Goal: Transaction & Acquisition: Obtain resource

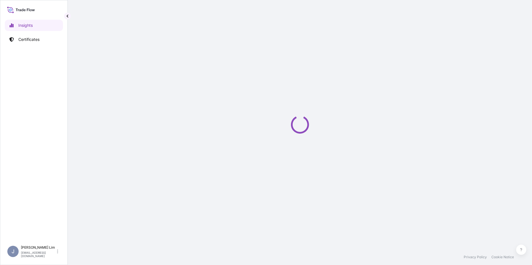
select select "2025"
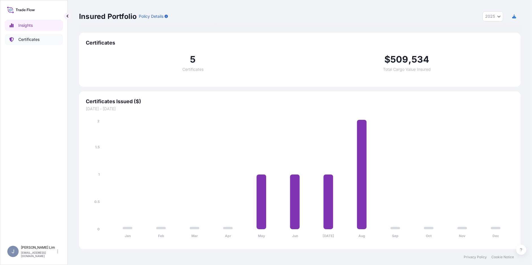
click at [35, 39] on p "Certificates" at bounding box center [28, 40] width 21 height 6
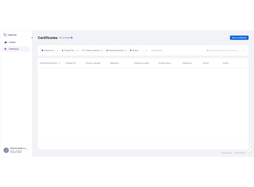
scroll to position [169, 438]
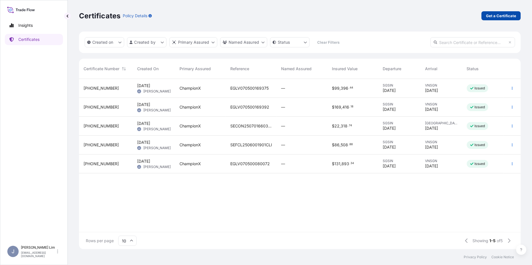
click at [503, 16] on p "Get a Certificate" at bounding box center [501, 16] width 30 height 6
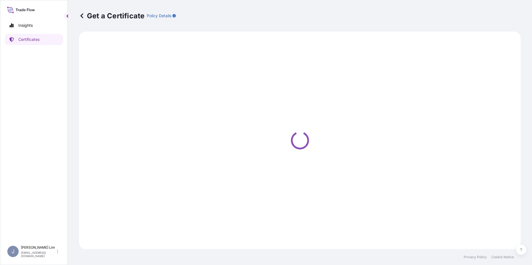
select select "Ocean Vessel"
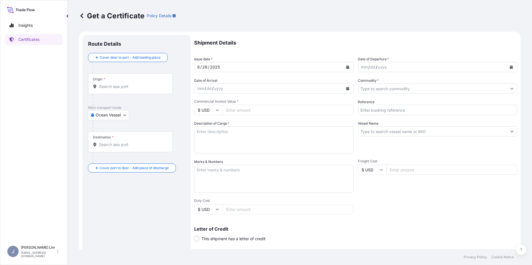
click at [106, 87] on input "Origin *" at bounding box center [132, 87] width 67 height 6
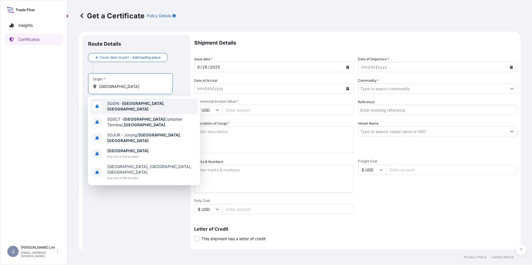
click at [115, 104] on span "SGSIN - Singapore , Singapore" at bounding box center [151, 106] width 88 height 11
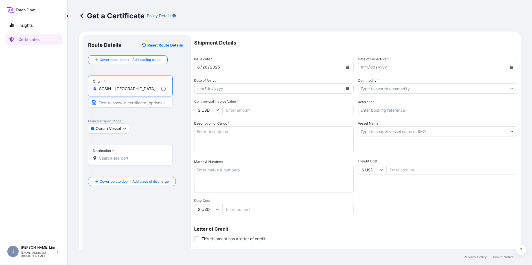
type input "SGSIN - Singapore, Singapore"
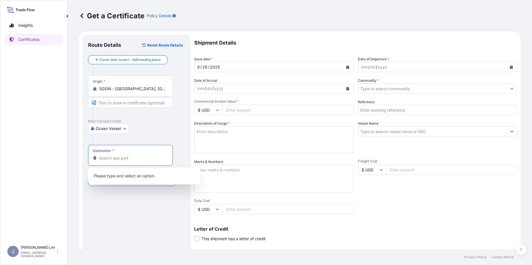
click at [120, 157] on input "Destination *" at bounding box center [132, 159] width 67 height 6
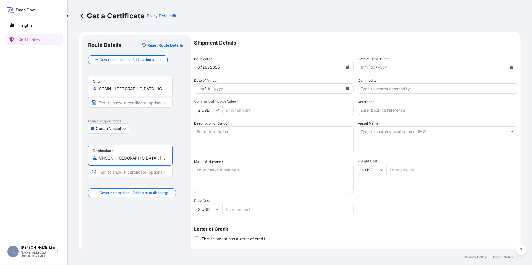
type input "VNSGN - Ho Chi Minh City, Vietnam"
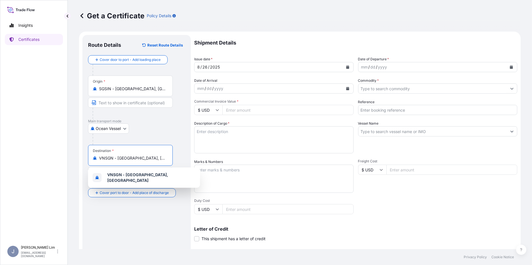
click at [510, 67] on icon "Calendar" at bounding box center [511, 67] width 3 height 3
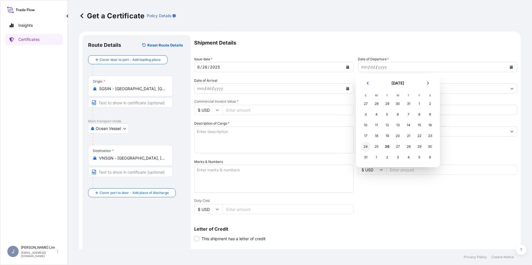
click at [366, 146] on div "24" at bounding box center [366, 147] width 10 height 10
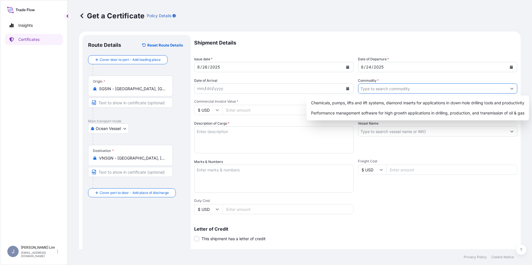
click at [385, 88] on input "Commodity *" at bounding box center [433, 89] width 149 height 10
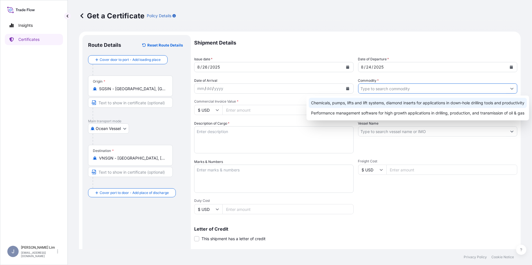
click at [367, 100] on div "Chemicals, pumps, lifts and lift systems, diamond inserts for applications in d…" at bounding box center [418, 103] width 218 height 10
type input "Chemicals, pumps, lifts and lift systems, diamond inserts for applications in d…"
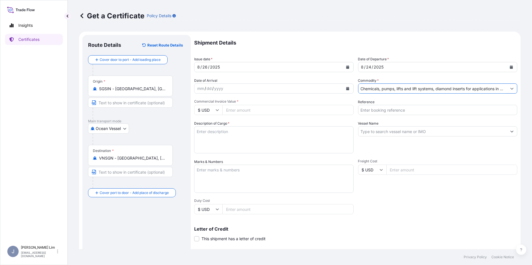
click at [206, 89] on div "dd" at bounding box center [209, 88] width 6 height 7
click at [346, 88] on icon "Calendar" at bounding box center [347, 88] width 3 height 3
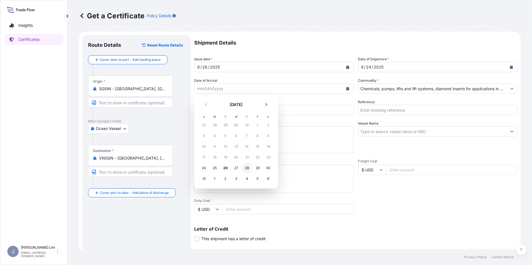
click at [247, 169] on div "28" at bounding box center [247, 168] width 10 height 10
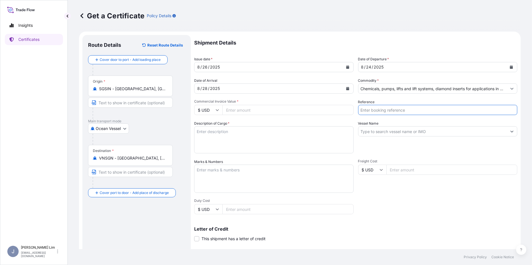
click at [390, 108] on input "Reference" at bounding box center [438, 110] width 160 height 10
click at [374, 109] on input "Reference" at bounding box center [438, 110] width 160 height 10
paste input "EGLV070500169359"
type input "EGLV070500169359"
click at [237, 111] on input "Commercial Invoice Value *" at bounding box center [288, 110] width 131 height 10
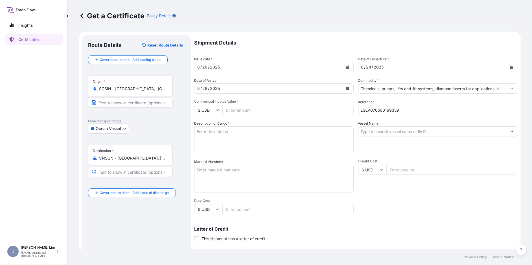
paste input "57.57"
click at [232, 110] on input "57.57" at bounding box center [288, 110] width 131 height 10
click at [255, 111] on input "5757" at bounding box center [288, 110] width 131 height 10
click at [290, 33] on form "Route Details Reset Route Details Cover door to port - Add loading place Place …" at bounding box center [300, 178] width 442 height 292
click at [247, 110] on input "5757" at bounding box center [288, 110] width 131 height 10
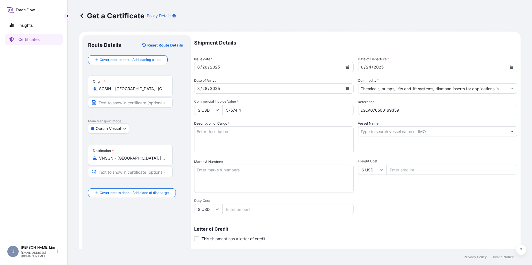
type input "57574.4"
click at [252, 123] on div "Description of Cargo *" at bounding box center [274, 137] width 160 height 33
click at [246, 135] on textarea "Description of Cargo *" at bounding box center [274, 140] width 160 height 27
click at [373, 132] on input "Vessel Name" at bounding box center [433, 132] width 149 height 10
click at [346, 42] on p "Shipment Details" at bounding box center [355, 43] width 323 height 16
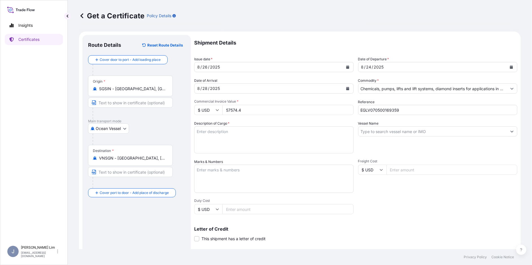
click at [373, 131] on input "Vessel Name" at bounding box center [433, 132] width 149 height 10
paste input "EVER COPE 0496-107N"
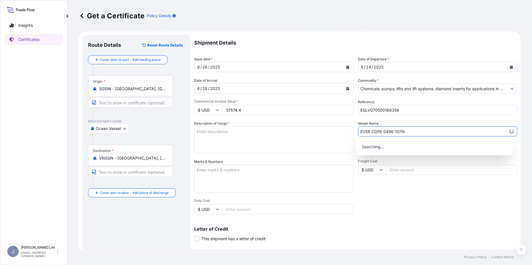
type input "EVER COPE 0496-107N"
click at [389, 143] on p "Searching..." at bounding box center [435, 147] width 152 height 12
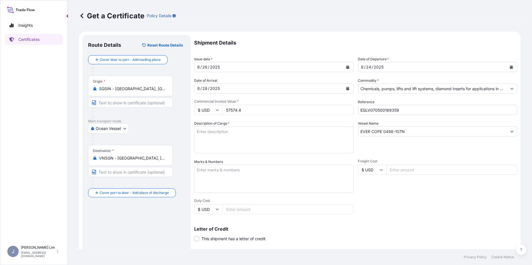
click at [230, 136] on textarea "Description of Cargo *" at bounding box center [274, 140] width 160 height 27
click at [208, 134] on textarea "Description of Cargo *" at bounding box center [274, 140] width 160 height 27
paste textarea "80 DRUM 210 LITER 80 15.280,000 16.716,320 EA"
click at [216, 132] on textarea "80 DRUM 210 LITER 80 15.280,000 16.716,320 EA" at bounding box center [274, 140] width 160 height 27
click at [203, 131] on textarea "80 DRUM 210 LITER 80 15.280,000 16.716,320 EA" at bounding box center [274, 140] width 160 height 27
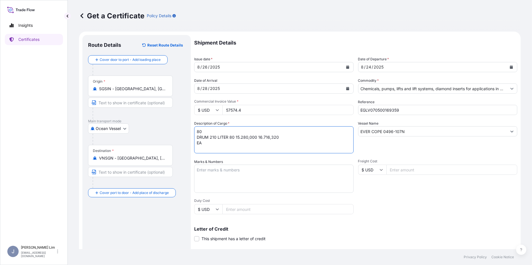
drag, startPoint x: 208, startPoint y: 143, endPoint x: 197, endPoint y: 143, distance: 11.6
click at [197, 143] on textarea "80 DRUM 210 LITER 80 15.280,000 16.716,320 EA" at bounding box center [274, 140] width 160 height 27
click at [218, 132] on textarea "80 DRUM 210 LITER 80 15.280,000 16.716,320" at bounding box center [274, 140] width 160 height 27
paste textarea "EA"
click at [287, 135] on textarea "80 EA DRUM 210 LITER 80 15.280,000 16.716,320" at bounding box center [274, 140] width 160 height 27
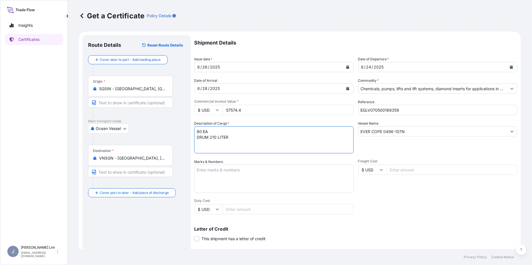
paste textarea "EMBR12592A.15 KG KG UN3082, ENVIRONMENTALLY HAZARDOUS SUBSTANCE, LIQUID, N.O.S.…"
click at [241, 143] on textarea "80 EA DRUM 210 LITER EMBR12592A.15 KG KG UN3082, ENVIRONMENTALLY HAZARDOUS SUBS…" at bounding box center [274, 140] width 160 height 27
drag, startPoint x: 236, startPoint y: 143, endPoint x: 241, endPoint y: 140, distance: 6.2
type textarea "80 EA DRUM 210 LITER EMBR12592A.15 UN3082, ENVIRONMENTALLY HAZARDOUS SUBSTANCE,…"
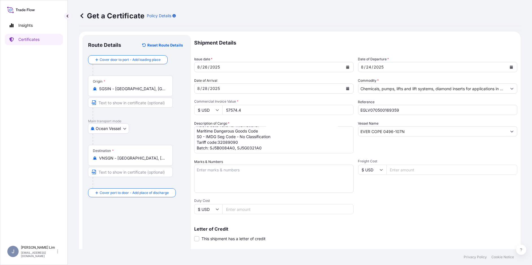
click at [219, 162] on label "Marks & Numbers" at bounding box center [208, 162] width 29 height 6
click at [219, 165] on textarea "Marks & Numbers" at bounding box center [274, 179] width 160 height 28
click at [219, 168] on textarea "Marks & Numbers" at bounding box center [274, 179] width 160 height 28
click at [406, 49] on p "Shipment Details" at bounding box center [355, 43] width 323 height 16
click at [211, 173] on textarea "Marks & Numbers" at bounding box center [274, 179] width 160 height 28
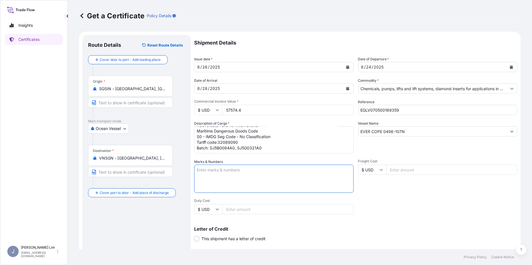
paste textarea "PVCHEM-CS COMPANY LIMITED"
type textarea "PVCHEM-CS COMPANY LIMITED"
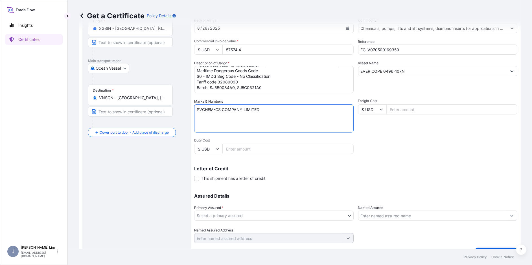
scroll to position [74, 0]
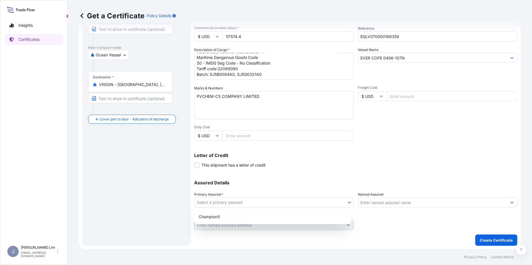
click at [250, 204] on body "Insights Certificates J Jen Lim jen.lim@championx.com Get a Certificate Policy …" at bounding box center [266, 132] width 532 height 265
click at [245, 217] on div "ChampionX" at bounding box center [273, 217] width 153 height 10
select select "31476"
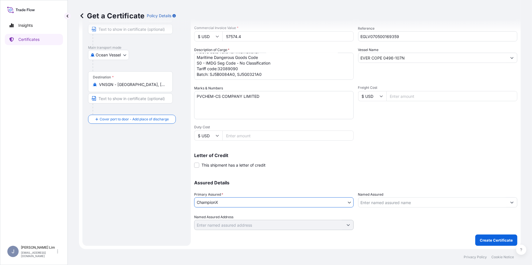
click at [384, 203] on input "Named Assured" at bounding box center [433, 203] width 149 height 10
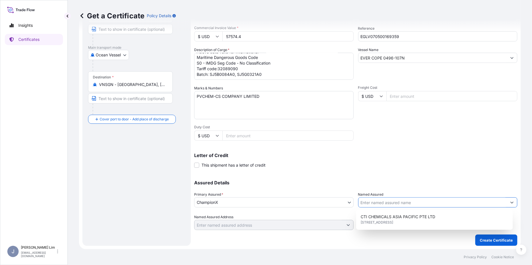
click at [378, 167] on div "Letter of Credit This shipment has a letter of credit Letter of credit * Letter…" at bounding box center [355, 160] width 323 height 15
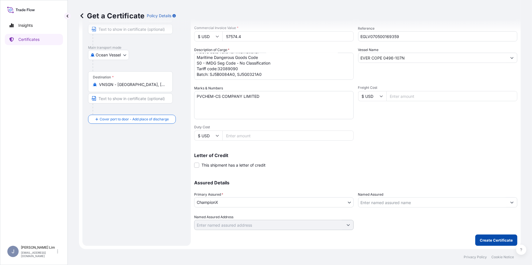
click at [495, 238] on p "Create Certificate" at bounding box center [496, 241] width 33 height 6
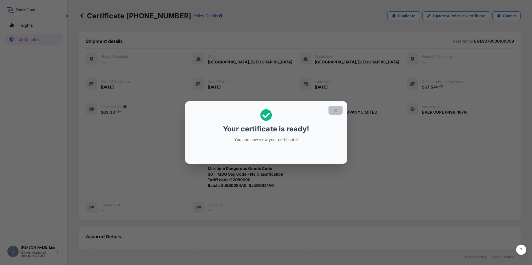
click at [337, 110] on icon "button" at bounding box center [335, 110] width 5 height 5
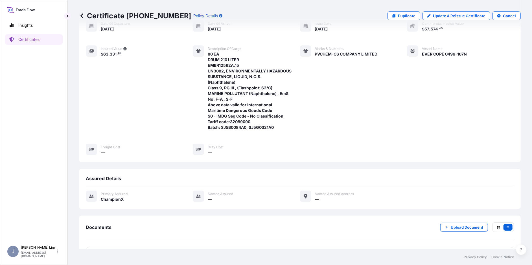
scroll to position [77, 0]
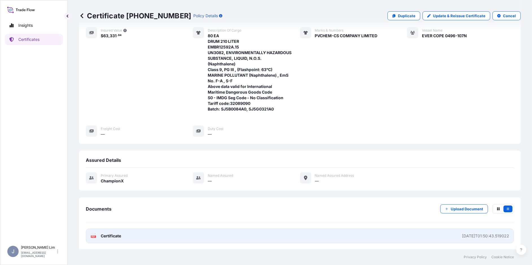
click at [95, 236] on rect at bounding box center [93, 237] width 5 height 2
